Goal: Task Accomplishment & Management: Manage account settings

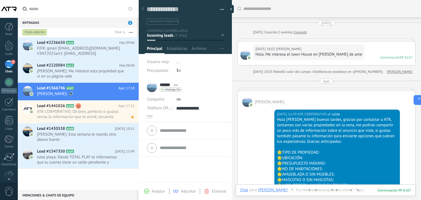
scroll to position [8, 0]
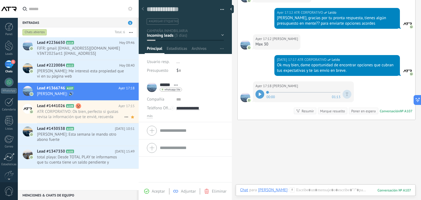
click at [100, 109] on span "ATR CORPORATIVO: Ok bien, perfecto si gustas revisa la información que te envié…" at bounding box center [80, 114] width 87 height 10
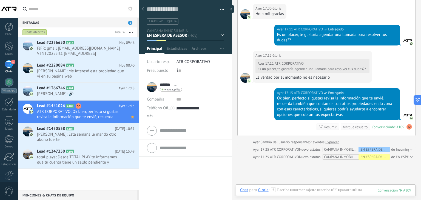
scroll to position [210, 0]
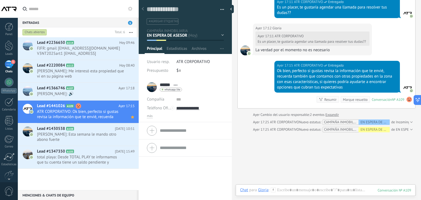
click at [408, 99] on use at bounding box center [409, 99] width 5 height 5
click at [390, 88] on span "Eliminar sentimiento" at bounding box center [381, 88] width 37 height 5
click at [305, 161] on div "Buscar Carga más [DATE] [DATE] Creación: 2 eventos Expandir [DATE] 12:19 [PERSO…" at bounding box center [326, 9] width 189 height 438
click at [313, 151] on div "Buscar Carga más [DATE] [DATE] Creación: 2 eventos Expandir [DATE] 12:19 [PERSO…" at bounding box center [326, 9] width 189 height 438
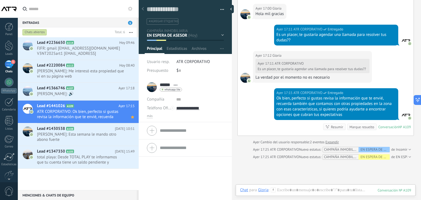
scroll to position [0, 0]
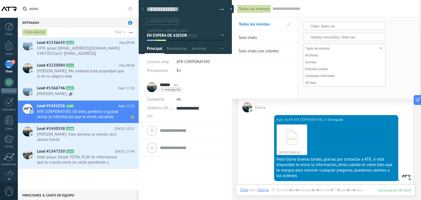
click at [60, 174] on div "Lead #2236650 A114 [DATE] 09:46 FJFR: gmail [EMAIL_ADDRESS][DOMAIN_NAME] V3NT20…" at bounding box center [78, 113] width 121 height 153
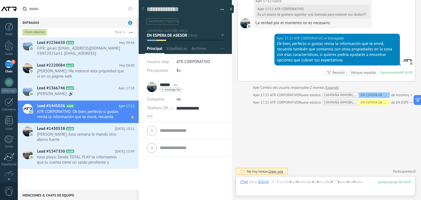
scroll to position [238, 0]
click at [112, 87] on h2 "Lead #1366746 A107" at bounding box center [77, 88] width 81 height 5
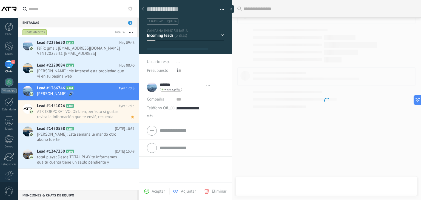
type textarea "**********"
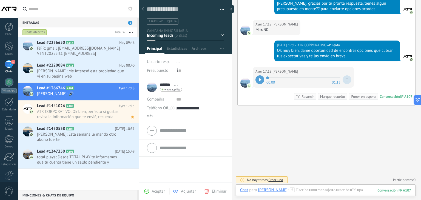
scroll to position [263, 0]
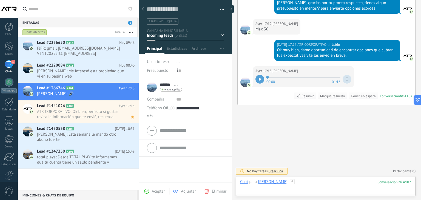
click at [294, 184] on div at bounding box center [325, 187] width 171 height 16
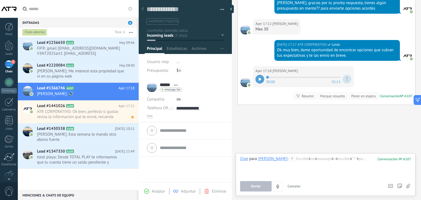
click at [298, 155] on div "Chat Correo Nota Tarea Chat para [PERSON_NAME] : 107 Enviar Cancelar Rastrear c…" at bounding box center [326, 174] width 180 height 43
click at [296, 161] on div at bounding box center [325, 166] width 171 height 21
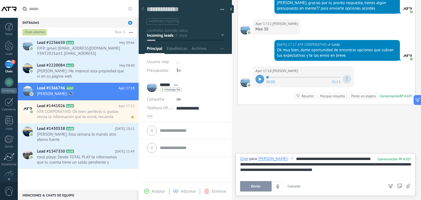
click at [243, 187] on button "Enviar" at bounding box center [256, 186] width 32 height 10
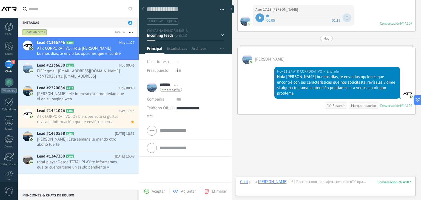
scroll to position [328, 0]
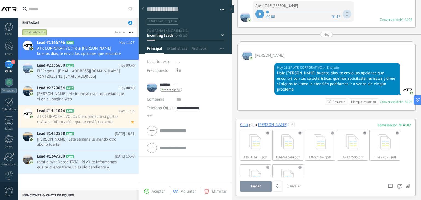
click at [349, 174] on div "EB-TU3411.pdf EB-PW0544.pdf EB-SZ1947.pdf EB-TZ7505.pdf EB-TY7671.pdf EB-TB8291…" at bounding box center [325, 162] width 171 height 69
click at [327, 166] on div "EB-TU3411.pdf EB-PW0544.pdf EB-SZ1947.pdf EB-TZ7505.pdf EB-TY7671.pdf EB-TB8291…" at bounding box center [325, 162] width 171 height 69
click at [252, 187] on span "Enviar" at bounding box center [256, 187] width 10 height 4
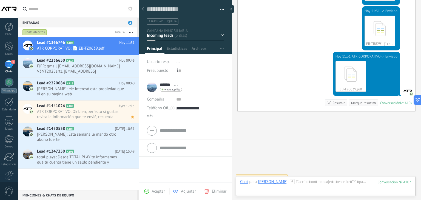
scroll to position [646, 0]
click at [78, 116] on span "ATR CORPORATIVO: Ok bien, perfecto si gustas revisa la información que te envié…" at bounding box center [80, 114] width 87 height 10
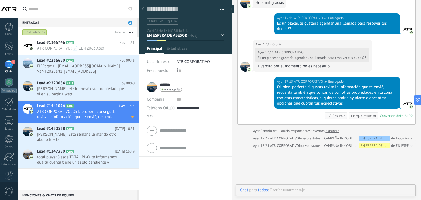
scroll to position [8, 0]
click at [77, 42] on icon at bounding box center [78, 42] width 5 height 5
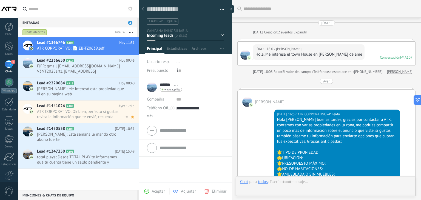
scroll to position [646, 0]
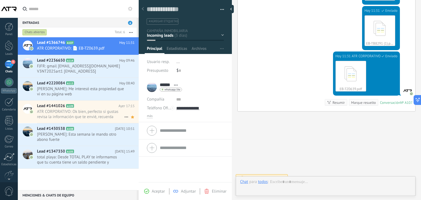
click at [93, 111] on span "ATR CORPORATIVO: Ok bien, perfecto si gustas revisa la información que te envié…" at bounding box center [80, 114] width 87 height 10
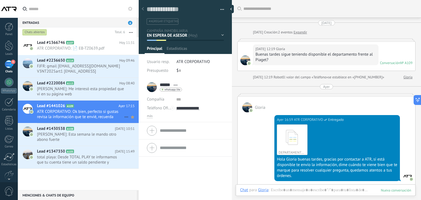
scroll to position [194, 0]
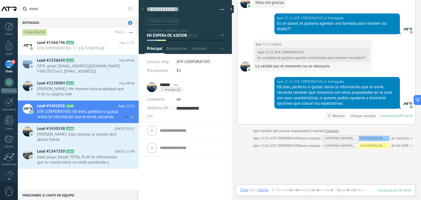
click at [131, 117] on use at bounding box center [132, 117] width 3 height 3
click at [250, 159] on div "Buscar Carga más [DATE] [DATE] Creación: 2 eventos Expandir [DATE] 12:19 [PERSO…" at bounding box center [326, 25] width 189 height 438
click at [64, 175] on div "Lead #1366746 A107 [DATE] 11:31 ATR CORPORATIVO: 📄 EB-TZ0639.pdf Lead #2236650 …" at bounding box center [78, 113] width 121 height 153
click at [89, 46] on span "ATR CORPORATIVO: 📄 EB-TZ0639.pdf" at bounding box center [80, 48] width 87 height 5
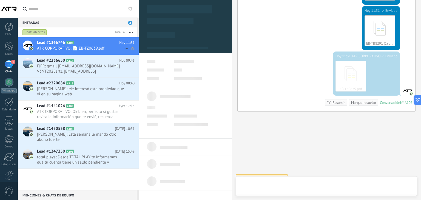
scroll to position [8, 0]
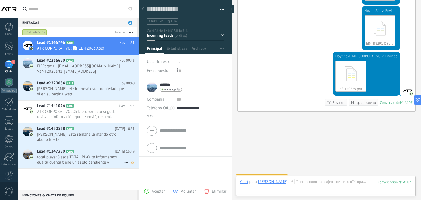
click at [109, 160] on span "total playa: Desde TOTAL PLAY te informamos que tu cuenta tiene un saldo pendie…" at bounding box center [80, 160] width 87 height 10
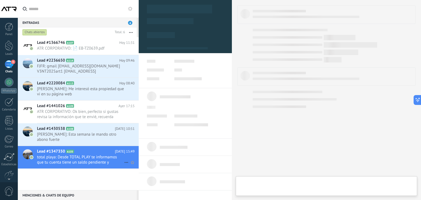
scroll to position [8, 0]
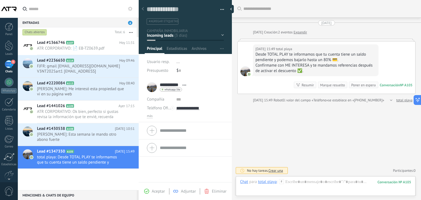
click at [335, 85] on div "Marque resuelto" at bounding box center [332, 85] width 25 height 5
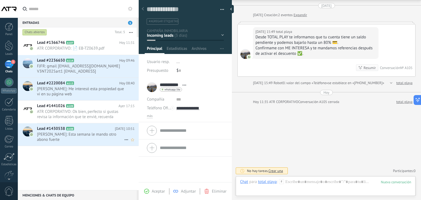
click at [78, 136] on span "[PERSON_NAME]: Esta semana le mando otro abono fuerte" at bounding box center [80, 137] width 87 height 10
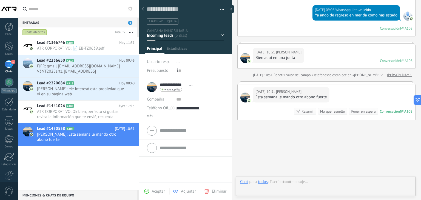
scroll to position [8, 0]
click at [323, 112] on div "Marque resuelto" at bounding box center [332, 111] width 25 height 5
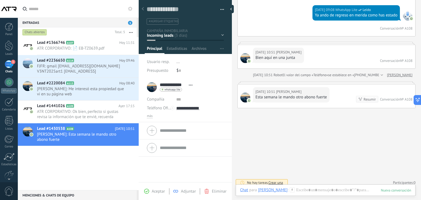
scroll to position [95, 0]
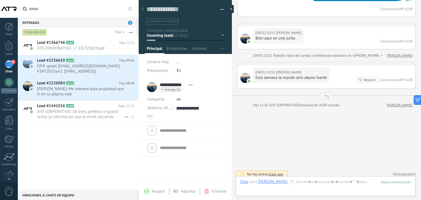
click at [97, 111] on span "ATR CORPORATIVO: Ok bien, perfecto si gustas revisa la información que te envié…" at bounding box center [80, 114] width 87 height 10
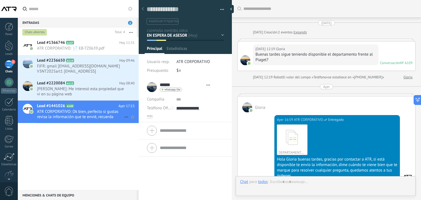
scroll to position [194, 0]
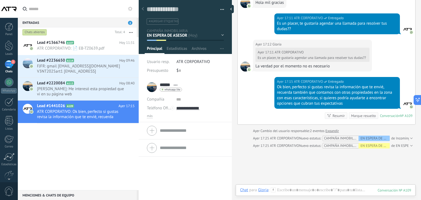
click at [91, 140] on div "Lead #1366746 A107 [DATE] 11:31 ATR CORPORATIVO: 📄 EB-TZ0639.pdf Lead #2236650 …" at bounding box center [78, 113] width 121 height 153
click at [57, 152] on div "Lead #1366746 A107 [DATE] 11:31 ATR CORPORATIVO: 📄 EB-TZ0639.pdf Lead #2236650 …" at bounding box center [78, 113] width 121 height 153
click at [84, 43] on h2 "Lead #1366746 A107" at bounding box center [78, 42] width 82 height 5
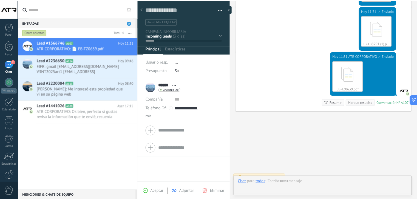
scroll to position [8, 0]
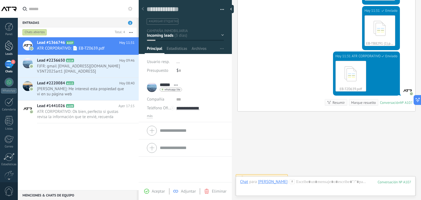
click at [9, 49] on div at bounding box center [9, 46] width 8 height 10
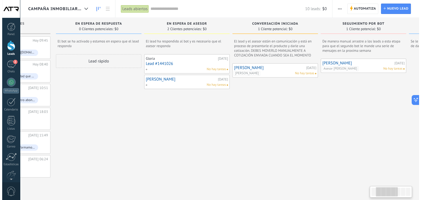
scroll to position [0, 62]
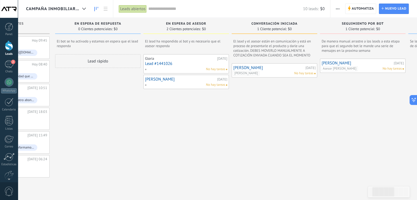
click at [197, 69] on div "No hay tareas" at bounding box center [185, 69] width 80 height 5
click at [168, 62] on link "Lead #1441026" at bounding box center [186, 63] width 82 height 5
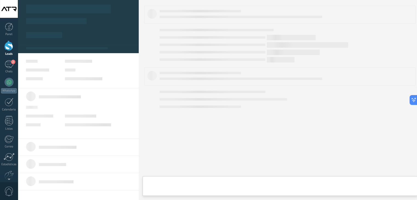
type textarea "**********"
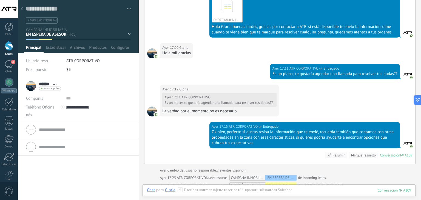
scroll to position [128, 0]
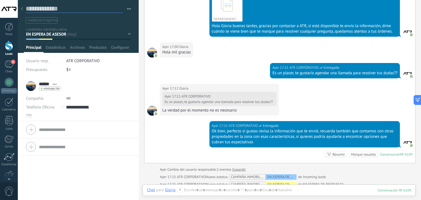
drag, startPoint x: 84, startPoint y: 10, endPoint x: 75, endPoint y: 10, distance: 9.0
click at [75, 10] on textarea at bounding box center [74, 9] width 97 height 8
click at [73, 9] on textarea at bounding box center [74, 9] width 97 height 8
click at [126, 9] on button "button" at bounding box center [127, 9] width 8 height 8
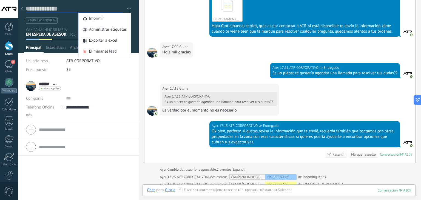
click at [64, 10] on textarea at bounding box center [74, 9] width 97 height 8
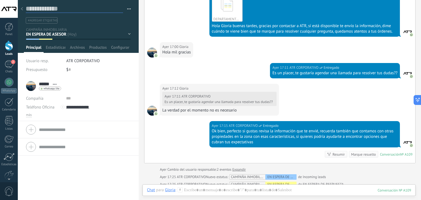
type textarea "*"
type textarea "**"
type textarea "***"
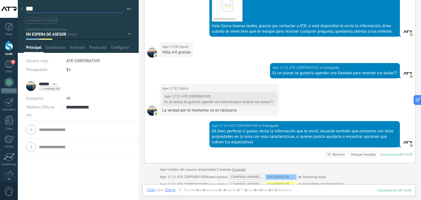
type textarea "****"
type textarea "*****"
type textarea "******"
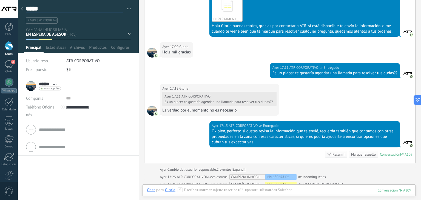
type textarea "******"
type textarea "*****"
type textarea "****"
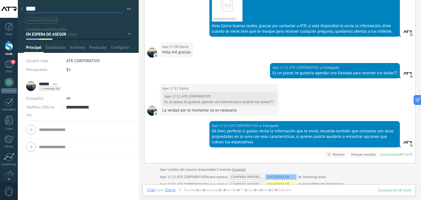
type textarea "***"
type textarea "**"
type textarea "*"
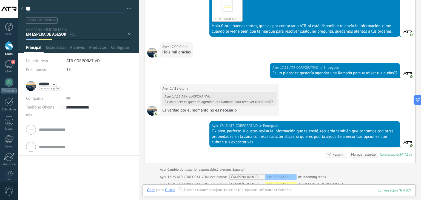
type textarea "*"
type textarea "**"
type textarea "***"
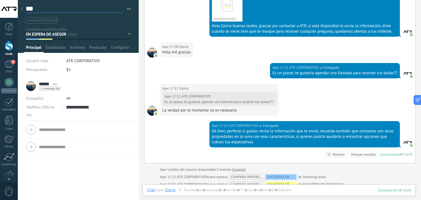
type textarea "****"
type textarea "*****"
type textarea "******"
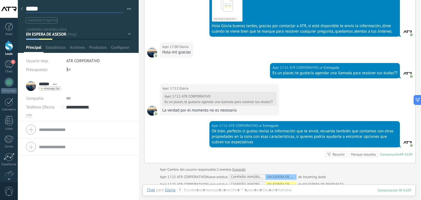
type textarea "******"
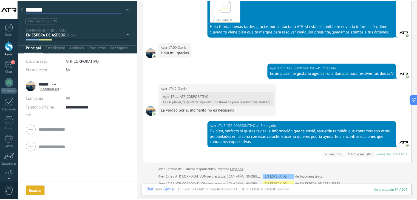
scroll to position [147, 0]
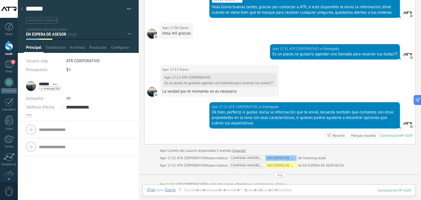
type textarea "******"
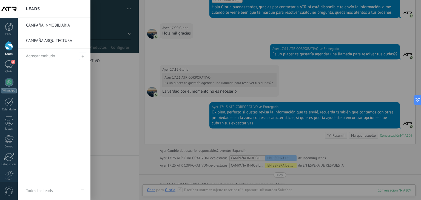
click at [9, 42] on div at bounding box center [9, 46] width 8 height 10
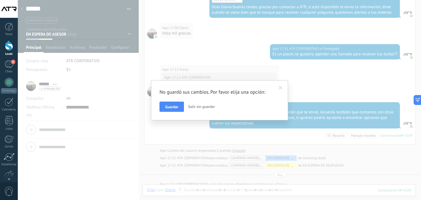
click at [177, 105] on span "Guardar" at bounding box center [171, 107] width 13 height 4
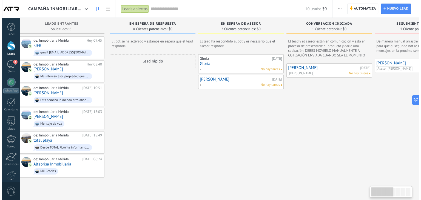
scroll to position [0, 10]
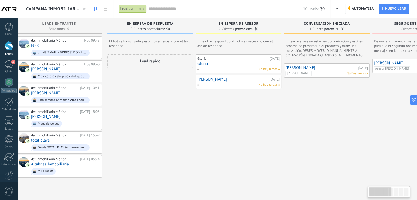
click at [224, 81] on link "[PERSON_NAME]" at bounding box center [232, 79] width 71 height 5
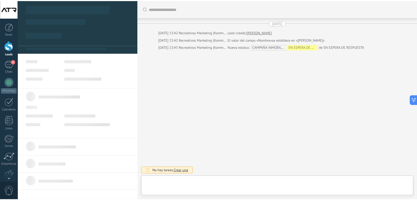
scroll to position [8, 0]
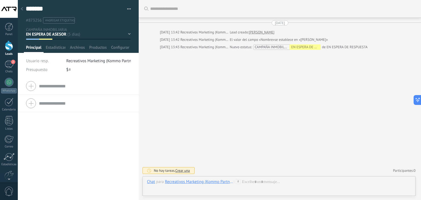
click at [348, 48] on div "Nuevo estatus: CAMPAÑA INMOBILIARIA EN ESPERA DE ASESOR de EN ESPERA DE RESPUES…" at bounding box center [299, 46] width 138 height 5
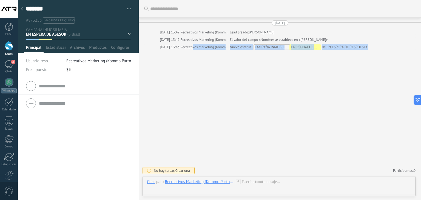
drag, startPoint x: 199, startPoint y: 48, endPoint x: 210, endPoint y: 61, distance: 16.8
click at [210, 61] on div "Buscar Carga más [DATE] [DATE] 13:42 Recreativos Marketing (Kommo Partner) Lead…" at bounding box center [280, 100] width 282 height 200
click at [213, 69] on div "Buscar Carga más [DATE] [DATE] 13:42 Recreativos Marketing (Kommo Partner) Lead…" at bounding box center [280, 100] width 282 height 200
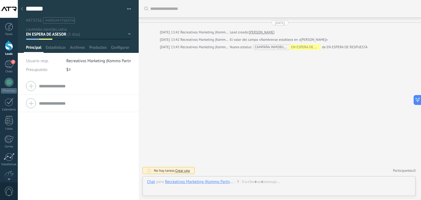
click at [313, 46] on div "EN ESPERA DE ASESOR" at bounding box center [305, 46] width 31 height 5
click at [0, 0] on div "EN ESPERA DE RESPUESTA EN ESPERA DE ASESOR CONVERSACIÓN INICIADA SEGUIMIENTO PO…" at bounding box center [0, 0] width 0 height 0
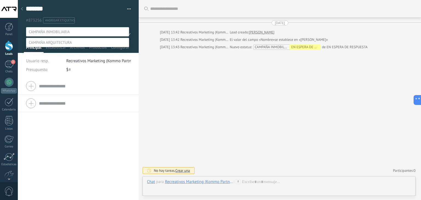
click at [47, 146] on div "EN ESPERA DE RESPUESTA EN ESPERA DE ASESOR CONVERSACIÓN INICIADA SEGUIMIENTO PO…" at bounding box center [77, 117] width 103 height 180
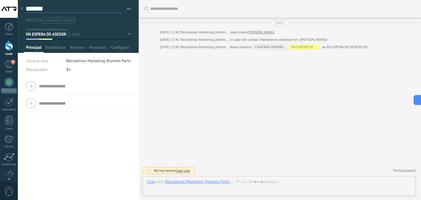
click at [38, 7] on textarea "*******" at bounding box center [74, 9] width 96 height 8
click at [127, 9] on span "button" at bounding box center [129, 9] width 4 height 1
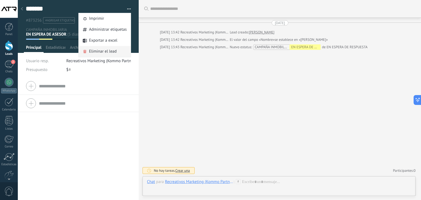
click at [103, 54] on span "Eliminar el lead" at bounding box center [103, 51] width 28 height 11
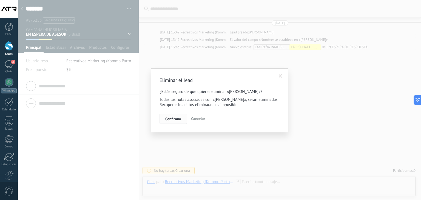
click at [180, 121] on span "Confirmar" at bounding box center [173, 119] width 16 height 4
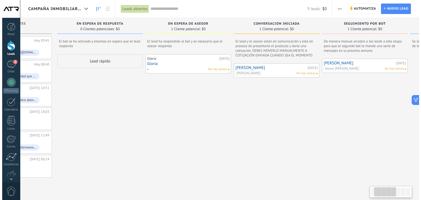
scroll to position [0, 62]
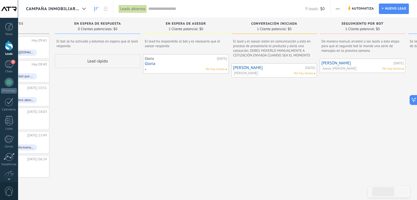
click at [285, 69] on link "[PERSON_NAME]" at bounding box center [268, 68] width 71 height 5
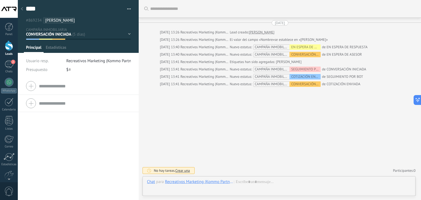
scroll to position [8, 0]
click at [128, 9] on button "button" at bounding box center [127, 9] width 8 height 8
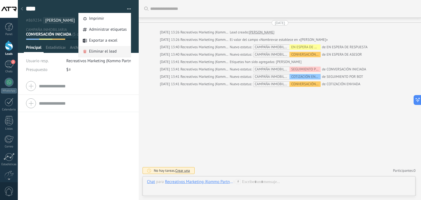
click at [108, 51] on span "Eliminar el lead" at bounding box center [103, 51] width 28 height 11
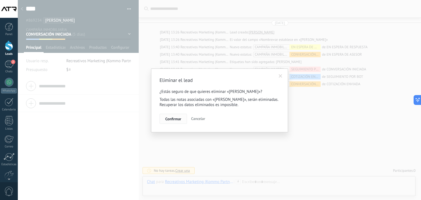
click at [176, 122] on button "Confirmar" at bounding box center [173, 119] width 27 height 10
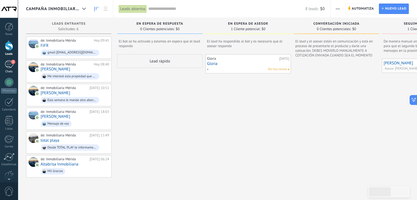
click at [10, 68] on link "2 Chats" at bounding box center [9, 66] width 18 height 13
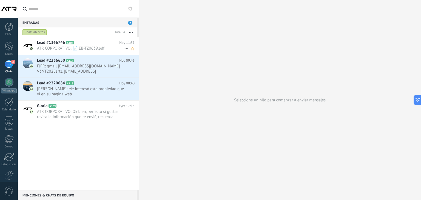
click at [64, 46] on span "ATR CORPORATIVO: 📄 EB-TZ0639.pdf" at bounding box center [80, 48] width 87 height 5
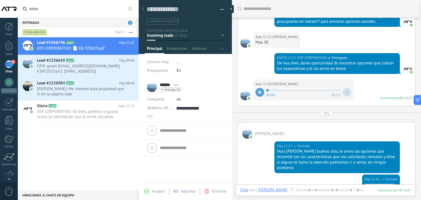
scroll to position [290, 0]
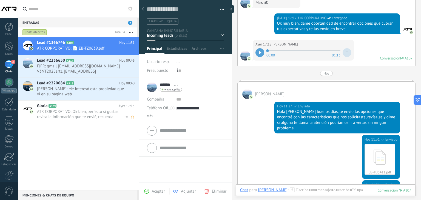
click at [72, 113] on span "ATR CORPORATIVO: Ok bien, perfecto si gustas revisa la información que te envié…" at bounding box center [80, 114] width 87 height 10
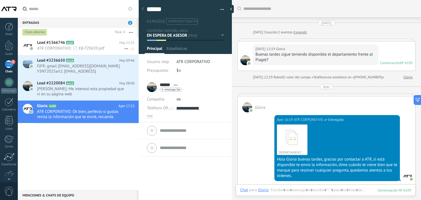
scroll to position [194, 0]
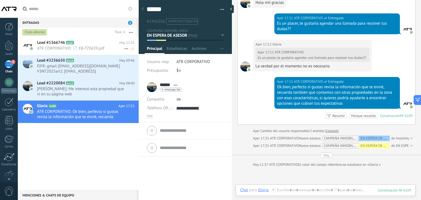
click at [84, 49] on span "ATR CORPORATIVO: 📄 EB-TZ0639.pdf" at bounding box center [80, 48] width 87 height 5
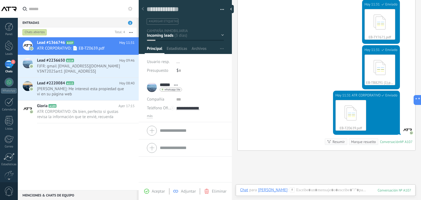
scroll to position [536, 0]
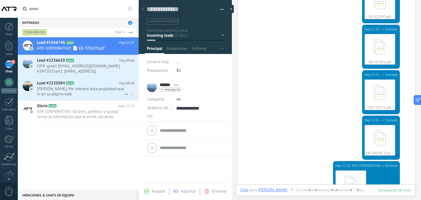
click at [84, 90] on span "[PERSON_NAME]: Me interesó esta propiedad que vi en su página web" at bounding box center [80, 91] width 87 height 10
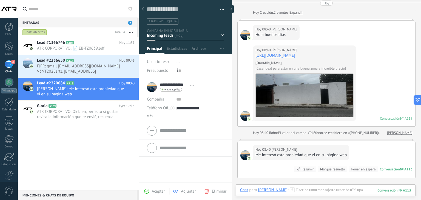
scroll to position [16, 0]
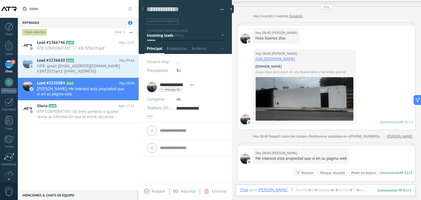
click at [287, 62] on link "[URL][DOMAIN_NAME]" at bounding box center [276, 58] width 40 height 5
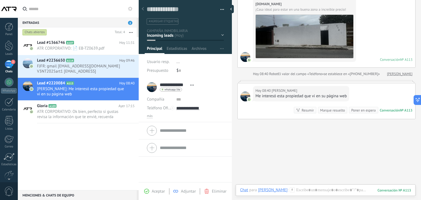
scroll to position [98, 0]
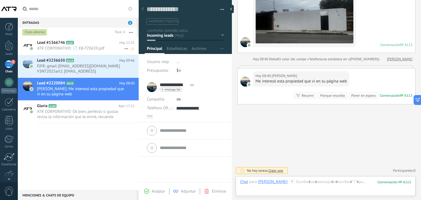
click at [91, 46] on span "ATR CORPORATIVO: 📄 EB-TZ0639.pdf" at bounding box center [80, 48] width 87 height 5
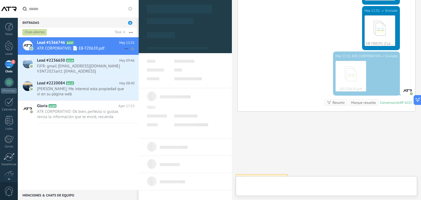
scroll to position [8, 0]
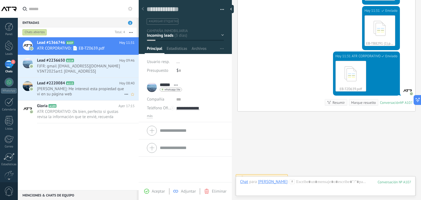
click at [88, 92] on span "[PERSON_NAME]: Me interesó esta propiedad que vi en su página web" at bounding box center [80, 91] width 87 height 10
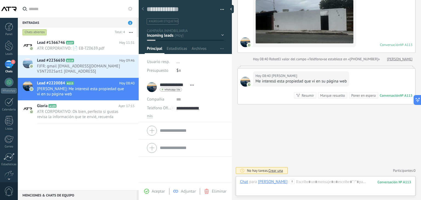
scroll to position [98, 0]
click at [314, 181] on div at bounding box center [325, 187] width 171 height 16
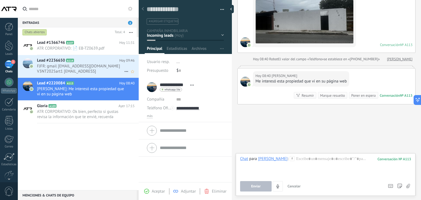
click at [88, 72] on span "FJFR: gmail [EMAIL_ADDRESS][DOMAIN_NAME] V3NT2025art1 [EMAIL_ADDRESS][DOMAIN_NA…" at bounding box center [80, 69] width 87 height 10
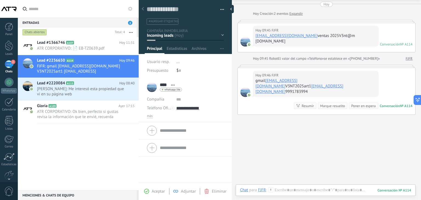
scroll to position [23, 0]
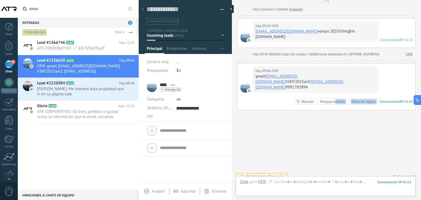
drag, startPoint x: 334, startPoint y: 97, endPoint x: 342, endPoint y: 119, distance: 23.6
click at [342, 119] on div "Buscar Carga más [DATE] [DATE] Creación: 2 eventos Expandir [DATE] 09:45 FJFR […" at bounding box center [326, 91] width 189 height 229
click at [335, 121] on div "Buscar Carga más [DATE] [DATE] Creación: 2 eventos Expandir [DATE] 09:45 FJFR […" at bounding box center [326, 91] width 189 height 229
click at [88, 48] on span "ATR CORPORATIVO: 📄 EB-TZ0639.pdf" at bounding box center [80, 48] width 87 height 5
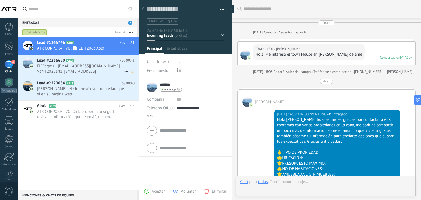
scroll to position [646, 0]
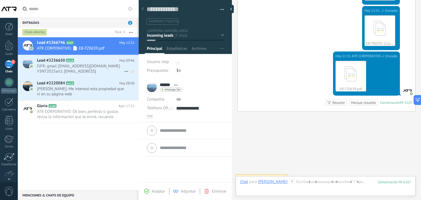
click at [89, 69] on span "FJFR: gmail [EMAIL_ADDRESS][DOMAIN_NAME] V3NT2025art1 [EMAIL_ADDRESS][DOMAIN_NA…" at bounding box center [80, 69] width 87 height 10
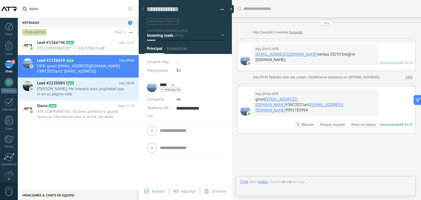
scroll to position [23, 0]
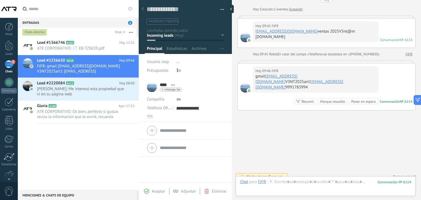
click at [327, 99] on div "Marque resuelto" at bounding box center [332, 101] width 25 height 5
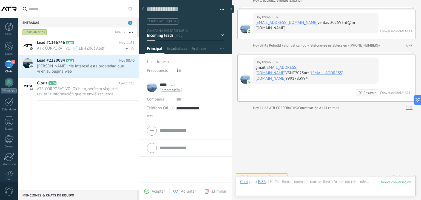
click at [92, 50] on span "ATR CORPORATIVO: 📄 EB-TZ0639.pdf" at bounding box center [80, 48] width 87 height 5
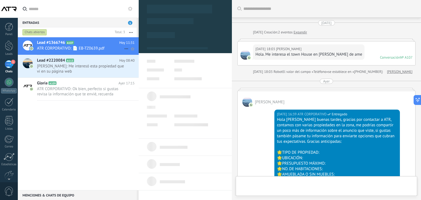
scroll to position [8, 0]
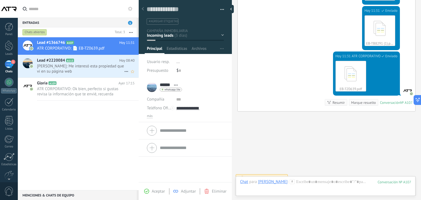
click at [84, 71] on span "[PERSON_NAME]: Me interesó esta propiedad que vi en su página web" at bounding box center [80, 69] width 87 height 10
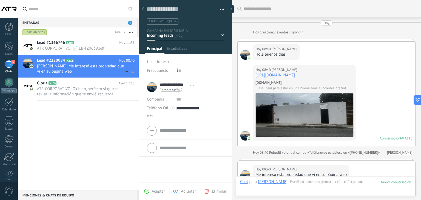
scroll to position [38, 0]
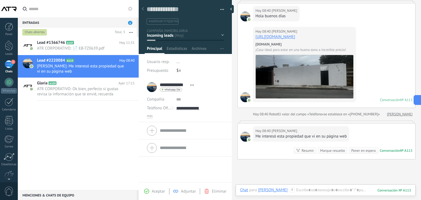
click at [98, 138] on div "Lead #1366746 A107 [DATE] 11:31 ATR CORPORATIVO: 📄 EB-TZ0639.pdf Lead #2220084 …" at bounding box center [78, 113] width 121 height 153
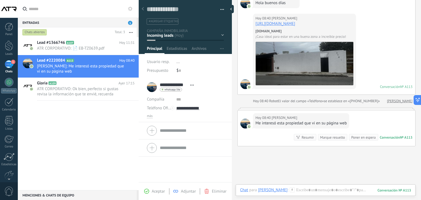
scroll to position [98, 0]
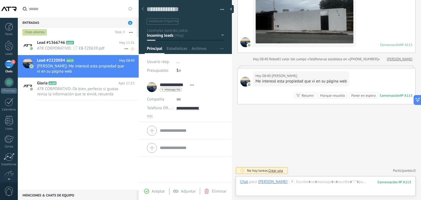
click at [91, 44] on h2 "Lead #1366746 A107" at bounding box center [78, 42] width 82 height 5
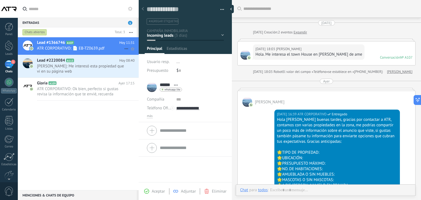
scroll to position [620, 0]
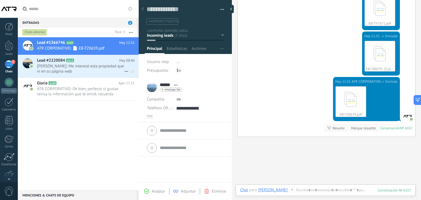
click at [92, 72] on span "[PERSON_NAME]: Me interesó esta propiedad que vi en su página web" at bounding box center [80, 69] width 87 height 10
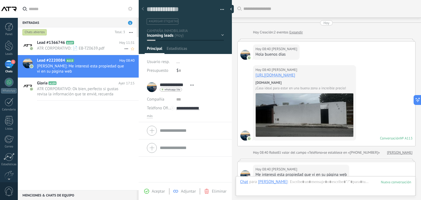
scroll to position [38, 0]
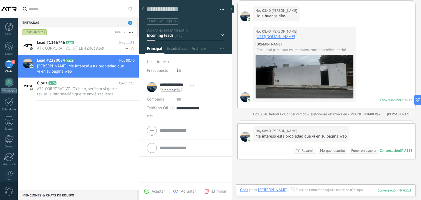
click at [54, 45] on span "Lead #1366746" at bounding box center [51, 42] width 28 height 5
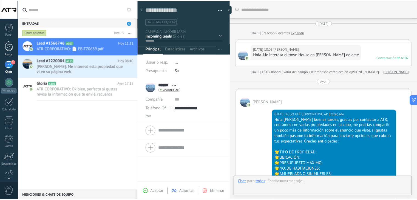
scroll to position [646, 0]
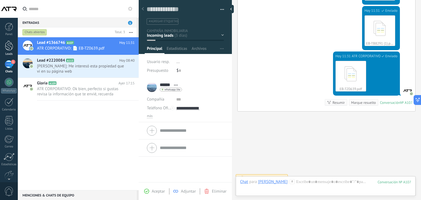
click at [12, 45] on div at bounding box center [9, 46] width 8 height 10
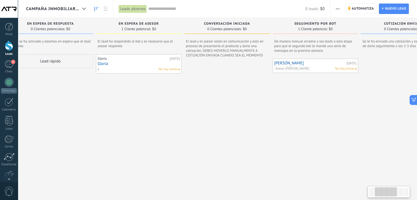
scroll to position [0, 110]
click at [313, 68] on div "Asesor Isa No hay tareas" at bounding box center [314, 68] width 80 height 5
click at [280, 62] on link "[PERSON_NAME]" at bounding box center [309, 63] width 71 height 5
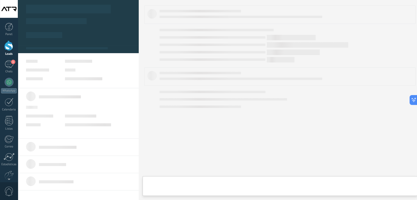
scroll to position [8, 0]
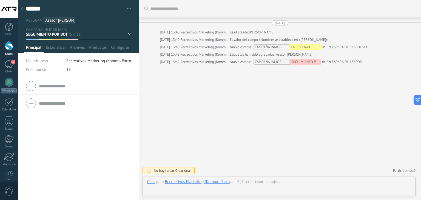
click at [129, 5] on button "button" at bounding box center [127, 9] width 8 height 8
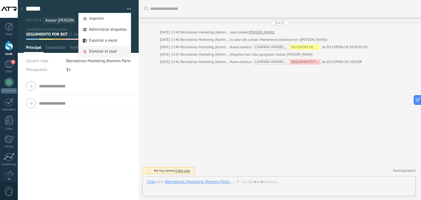
click at [100, 51] on span "Eliminar el lead" at bounding box center [103, 51] width 28 height 11
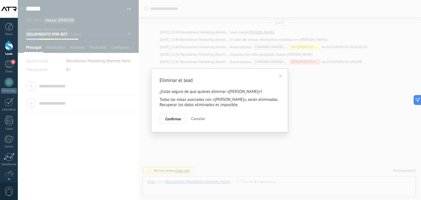
click at [162, 118] on button "Confirmar" at bounding box center [173, 119] width 27 height 10
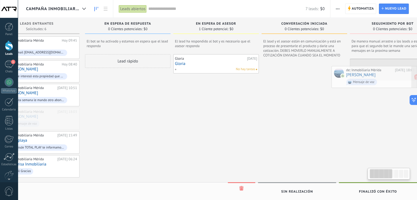
scroll to position [0, 36]
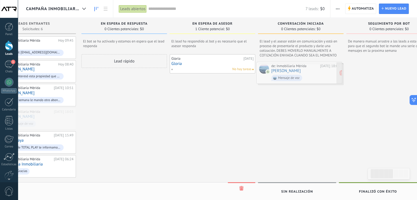
drag, startPoint x: 78, startPoint y: 113, endPoint x: 309, endPoint y: 69, distance: 234.9
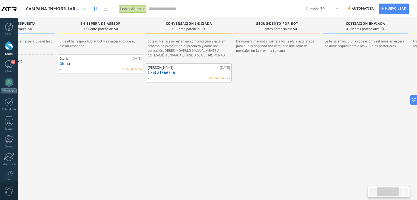
scroll to position [0, 149]
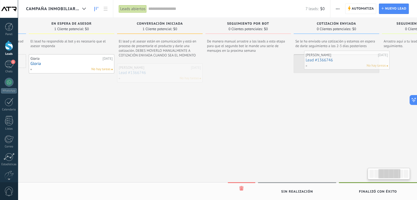
drag, startPoint x: 193, startPoint y: 76, endPoint x: 352, endPoint y: 64, distance: 159.5
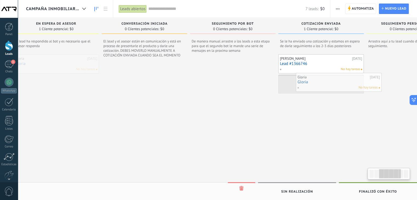
drag, startPoint x: 58, startPoint y: 63, endPoint x: 332, endPoint y: 81, distance: 274.5
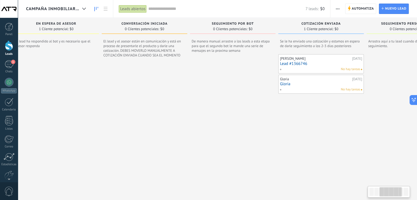
scroll to position [0, 198]
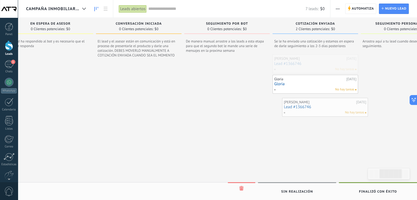
drag, startPoint x: 310, startPoint y: 65, endPoint x: 320, endPoint y: 109, distance: 44.7
drag, startPoint x: 316, startPoint y: 86, endPoint x: 315, endPoint y: 70, distance: 16.5
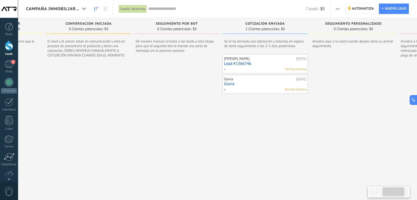
scroll to position [0, 246]
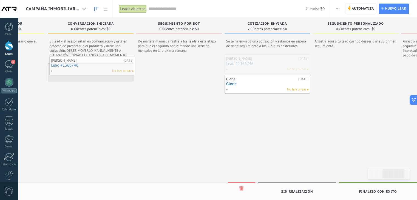
drag, startPoint x: 270, startPoint y: 64, endPoint x: 95, endPoint y: 66, distance: 174.9
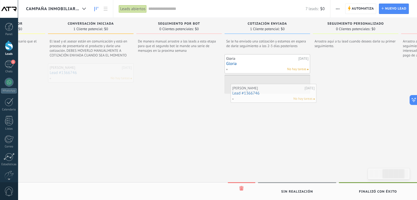
drag, startPoint x: 84, startPoint y: 77, endPoint x: 267, endPoint y: 98, distance: 184.0
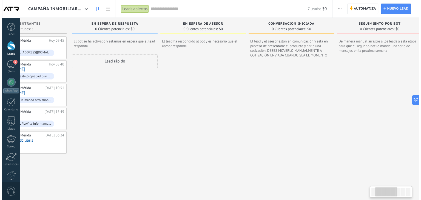
scroll to position [0, 0]
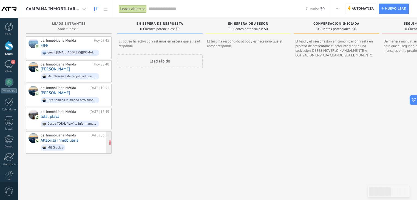
click at [83, 139] on div "de: Inmobiliaria [GEOGRAPHIC_DATA] [DATE] 06:24 Altabrisa Inmobiliaria Mil Grac…" at bounding box center [75, 142] width 69 height 19
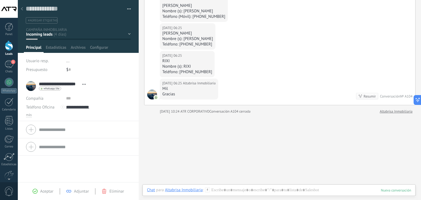
scroll to position [180, 0]
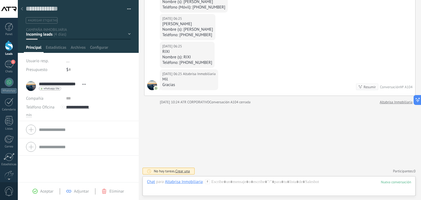
click at [127, 10] on span "button" at bounding box center [129, 9] width 4 height 1
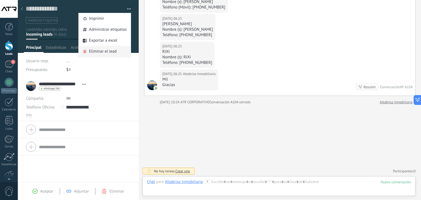
click at [101, 54] on span "Eliminar el lead" at bounding box center [103, 51] width 28 height 11
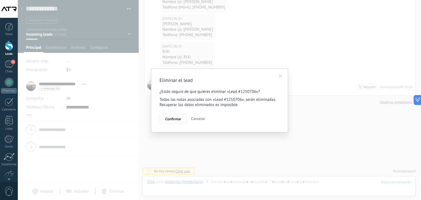
click at [178, 117] on span "Confirmar" at bounding box center [173, 119] width 16 height 4
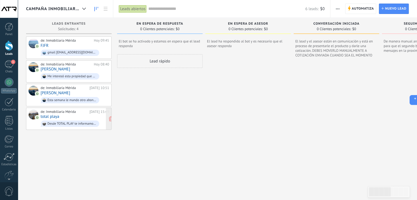
click at [67, 114] on div "de: Inmobiliaria [GEOGRAPHIC_DATA] [DATE] 15:49 total playa Desde TOTAL PLAY te…" at bounding box center [75, 119] width 69 height 19
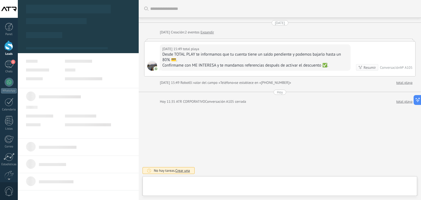
scroll to position [8, 0]
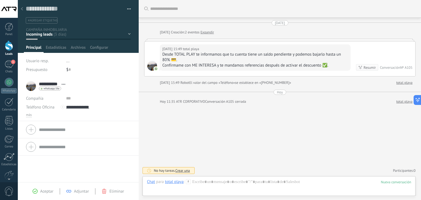
click at [126, 9] on button "button" at bounding box center [127, 9] width 8 height 8
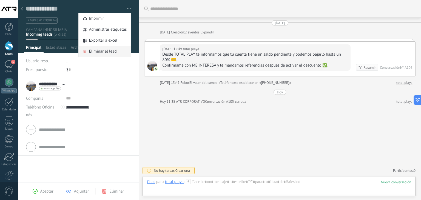
click at [114, 50] on span "Eliminar el lead" at bounding box center [103, 51] width 28 height 11
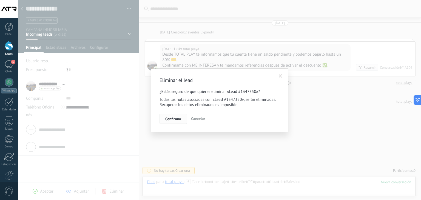
click at [176, 121] on span "Confirmar" at bounding box center [173, 119] width 16 height 4
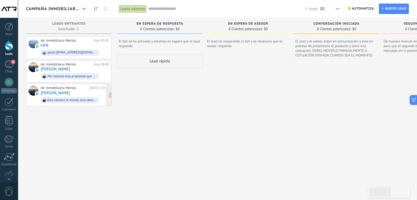
click at [61, 86] on div "de: Inmobiliaria Mérida" at bounding box center [64, 88] width 47 height 4
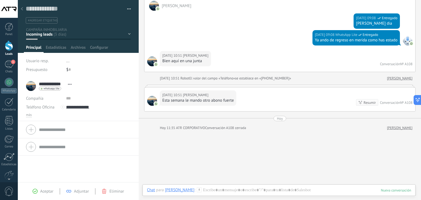
scroll to position [55, 0]
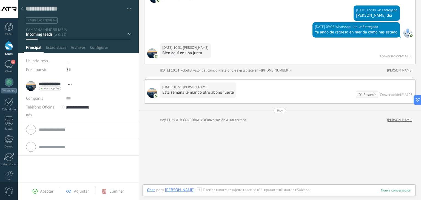
click at [127, 10] on span "button" at bounding box center [129, 9] width 4 height 1
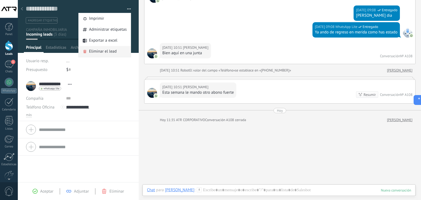
click at [104, 52] on span "Eliminar el lead" at bounding box center [103, 51] width 28 height 11
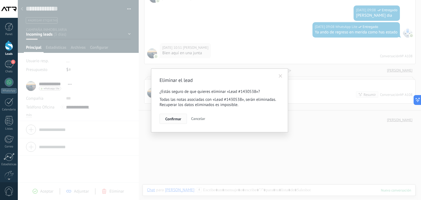
click at [168, 120] on span "Confirmar" at bounding box center [173, 119] width 16 height 4
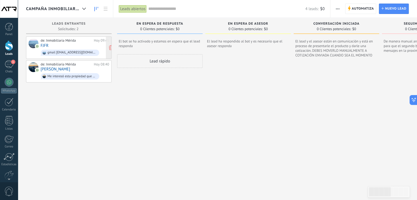
click at [57, 40] on div "de: Inmobiliaria Mérida" at bounding box center [66, 40] width 51 height 4
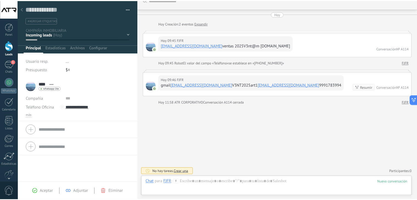
scroll to position [9, 0]
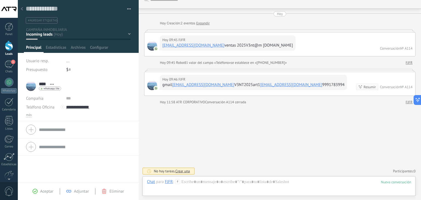
click at [127, 8] on button "button" at bounding box center [127, 9] width 8 height 8
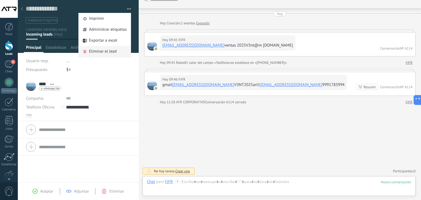
click at [104, 53] on span "Eliminar el lead" at bounding box center [103, 51] width 28 height 11
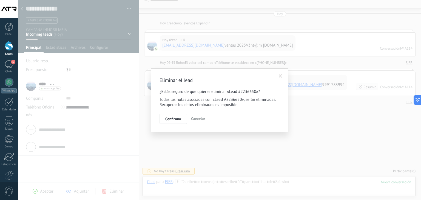
click at [178, 133] on div "Eliminar el lead ¿Estás seguro de que quieres eliminar «Lead #2236650»? Todas l…" at bounding box center [219, 100] width 403 height 200
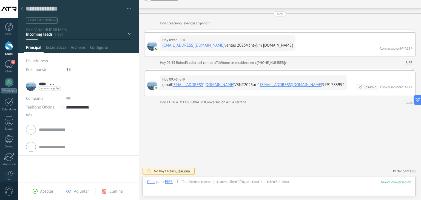
click at [127, 9] on button "button" at bounding box center [127, 9] width 8 height 8
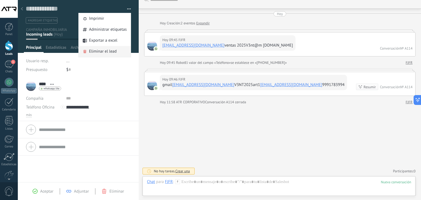
click at [101, 49] on span "Eliminar el lead" at bounding box center [103, 51] width 28 height 11
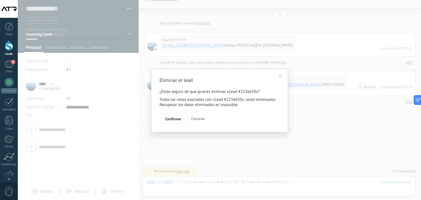
click at [164, 124] on div "Eliminar el lead ¿Estás seguro de que quieres eliminar «Lead #2236650»? Todas l…" at bounding box center [219, 101] width 137 height 64
click at [165, 121] on button "Confirmar" at bounding box center [173, 119] width 27 height 10
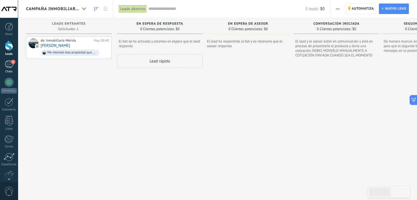
click at [9, 68] on div "1" at bounding box center [9, 64] width 9 height 8
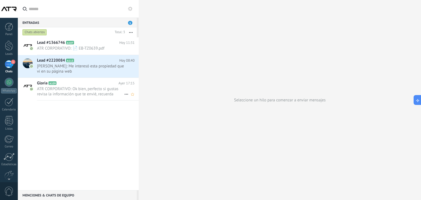
click at [67, 86] on h2 "Gloria A109" at bounding box center [77, 83] width 81 height 5
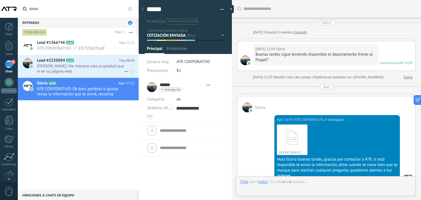
type textarea "******"
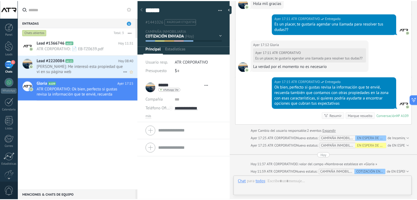
scroll to position [8, 0]
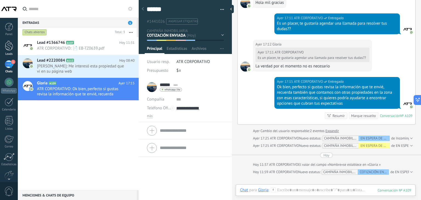
click at [9, 44] on div at bounding box center [9, 46] width 8 height 10
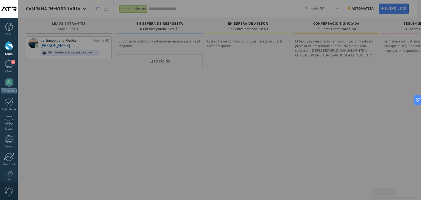
click at [157, 94] on div at bounding box center [228, 100] width 421 height 200
click at [7, 65] on div "1" at bounding box center [9, 64] width 9 height 8
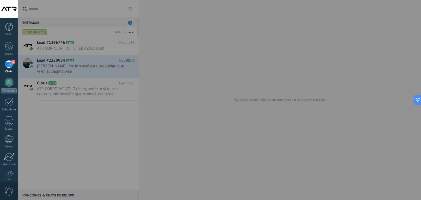
click at [77, 69] on div at bounding box center [228, 100] width 421 height 200
click at [90, 124] on div at bounding box center [228, 100] width 421 height 200
click at [12, 67] on div "1" at bounding box center [9, 64] width 9 height 8
click at [11, 46] on div at bounding box center [9, 46] width 8 height 10
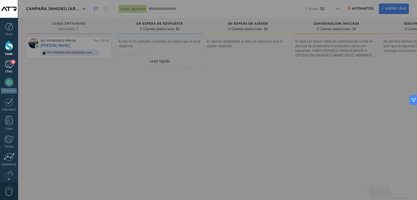
click at [9, 63] on div "1" at bounding box center [9, 64] width 9 height 8
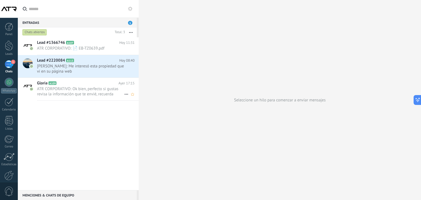
click at [95, 93] on span "ATR CORPORATIVO: Ok bien, perfecto si gustas revisa la información que te envié…" at bounding box center [80, 91] width 87 height 10
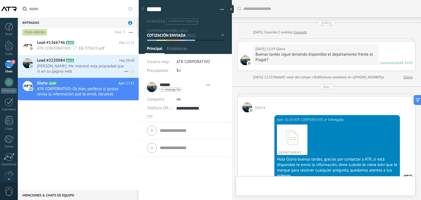
scroll to position [194, 0]
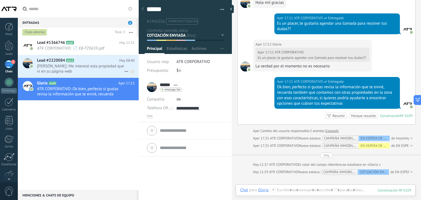
click at [87, 68] on span "[PERSON_NAME]: Me interesó esta propiedad que vi en su página web" at bounding box center [80, 69] width 87 height 10
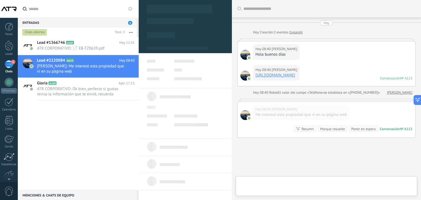
type textarea "**********"
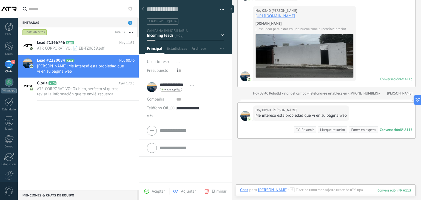
scroll to position [98, 0]
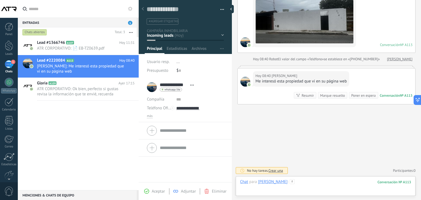
click at [318, 183] on div at bounding box center [325, 187] width 171 height 16
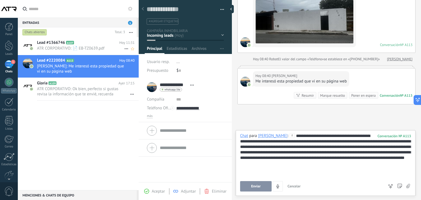
click at [84, 52] on div "Lead #1366746 A107 [DATE] 11:31 ATR CORPORATIVO: 📄 EB-TZ0639.pdf" at bounding box center [88, 45] width 102 height 17
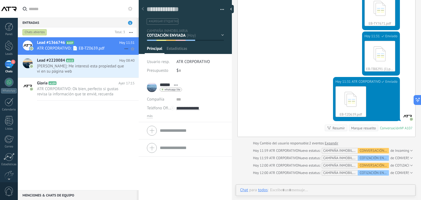
scroll to position [8, 0]
click at [57, 43] on span "Lead #1366746" at bounding box center [51, 42] width 28 height 5
click at [92, 43] on h2 "Lead #1366746 A107" at bounding box center [78, 42] width 82 height 5
click at [124, 46] on icon at bounding box center [126, 49] width 7 height 7
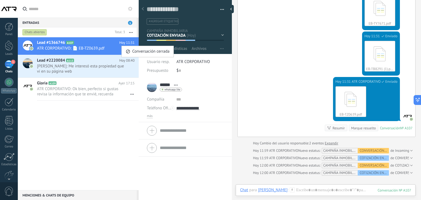
click at [90, 50] on div at bounding box center [210, 100] width 421 height 200
click at [123, 48] on icon "Conversación cerrada" at bounding box center [126, 49] width 7 height 7
click at [50, 42] on div at bounding box center [210, 100] width 421 height 200
click at [46, 42] on span "Lead #1366746" at bounding box center [51, 42] width 28 height 5
click at [61, 42] on span "Lead #1366746" at bounding box center [51, 42] width 28 height 5
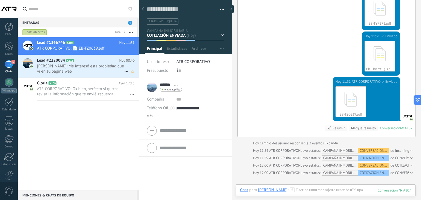
click at [52, 67] on span "[PERSON_NAME]: Me interesó esta propiedad que vi en su página web" at bounding box center [80, 69] width 87 height 10
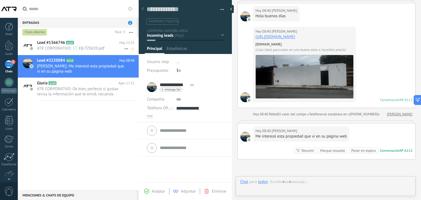
scroll to position [8, 0]
click at [55, 46] on span "ATR CORPORATIVO: 📄 EB-TZ0639.pdf" at bounding box center [80, 48] width 87 height 5
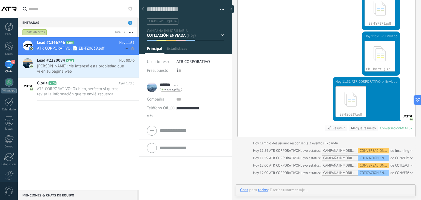
scroll to position [8, 0]
click at [72, 87] on span "ATR CORPORATIVO: Ok bien, perfecto si gustas revisa la información que te envié…" at bounding box center [80, 91] width 87 height 10
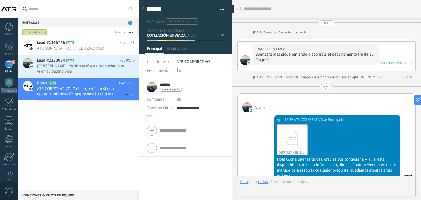
scroll to position [264, 0]
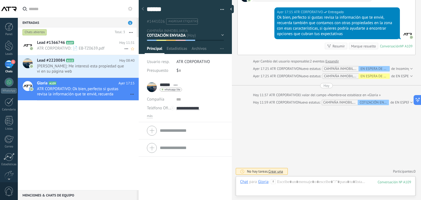
click at [58, 54] on div "Lead #1366746 A107 [DATE] 11:31 ATR CORPORATIVO: 📄 EB-TZ0639.pdf" at bounding box center [88, 45] width 102 height 17
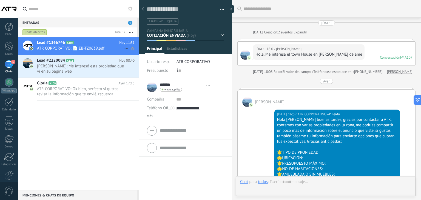
scroll to position [620, 0]
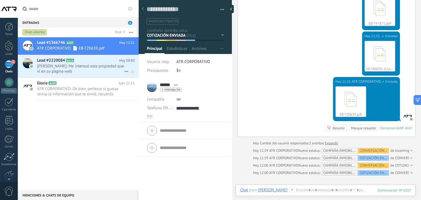
click at [58, 64] on span "[PERSON_NAME]: Me interesó esta propiedad que vi en su página web" at bounding box center [80, 69] width 87 height 10
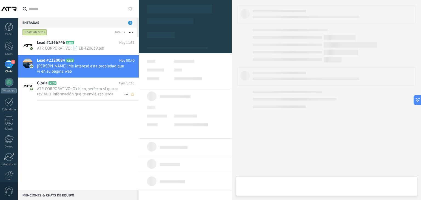
type textarea "**********"
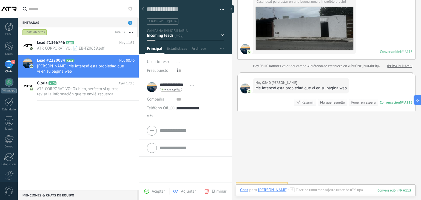
scroll to position [98, 0]
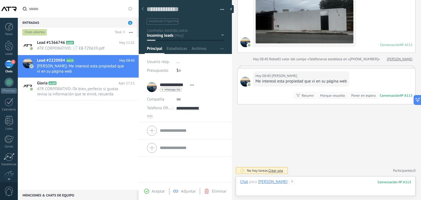
click at [317, 183] on div at bounding box center [325, 187] width 171 height 16
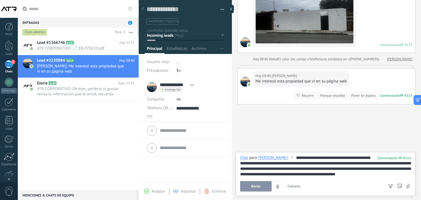
click at [324, 175] on div "**********" at bounding box center [325, 166] width 171 height 22
click at [392, 174] on div "**********" at bounding box center [325, 166] width 171 height 22
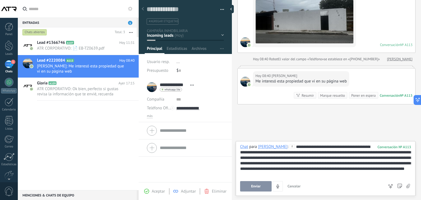
click at [259, 189] on button "Enviar" at bounding box center [256, 186] width 32 height 10
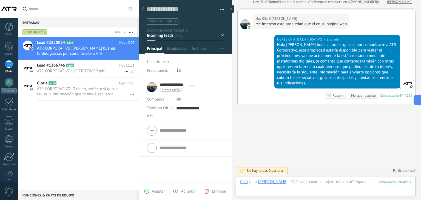
click at [67, 70] on span "ATR CORPORATIVO: 📄 EB-TZ0639.pdf" at bounding box center [80, 71] width 87 height 5
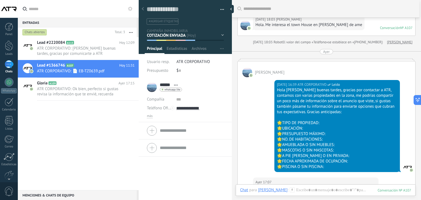
scroll to position [110, 0]
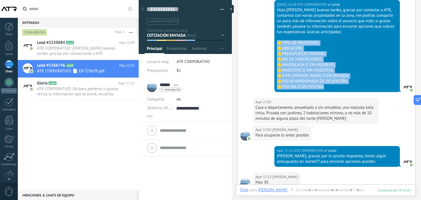
drag, startPoint x: 335, startPoint y: 85, endPoint x: 273, endPoint y: 43, distance: 74.6
click at [273, 43] on div "Ayer 16:39 ATR CORPORATIVO Leído Hola Carlos buenas tardes, gracias por contact…" at bounding box center [327, 47] width 178 height 100
click at [67, 52] on span "ATR CORPORATIVO: Hola Roberto buenas tardes, gracias por comunicarte a ATR Corp…" at bounding box center [80, 51] width 87 height 10
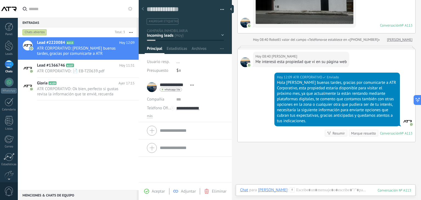
scroll to position [152, 0]
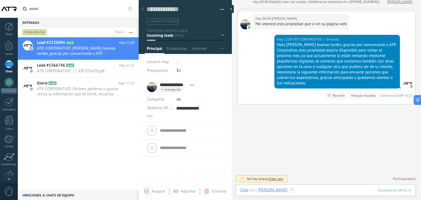
click at [326, 192] on div at bounding box center [325, 196] width 171 height 16
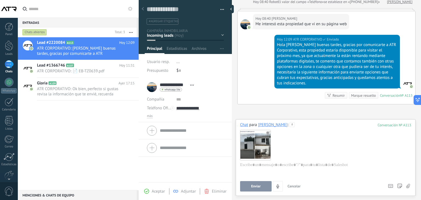
click at [268, 132] on use at bounding box center [267, 132] width 3 height 3
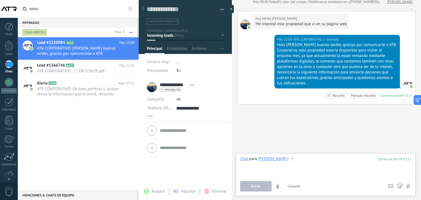
click at [250, 168] on div at bounding box center [325, 166] width 171 height 21
click at [58, 67] on span "Lead #1366746" at bounding box center [51, 65] width 28 height 5
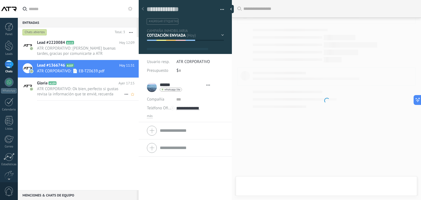
scroll to position [620, 0]
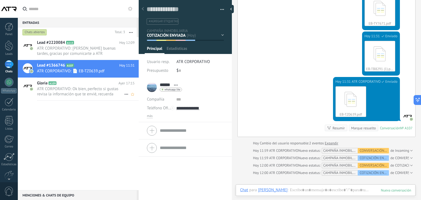
click at [60, 91] on span "ATR CORPORATIVO: Ok bien, perfecto si gustas revisa la información que te envié…" at bounding box center [80, 91] width 87 height 10
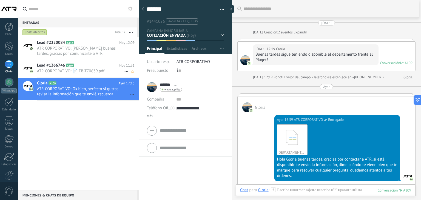
click at [95, 68] on div "Lead #1366746 A107 [DATE] 11:31 ATR CORPORATIVO: 📄 EB-TZ0639.pdf" at bounding box center [88, 68] width 102 height 17
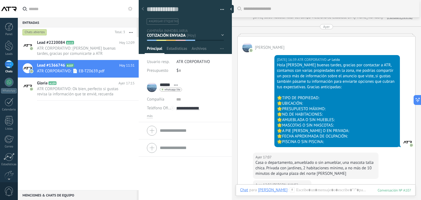
scroll to position [54, 0]
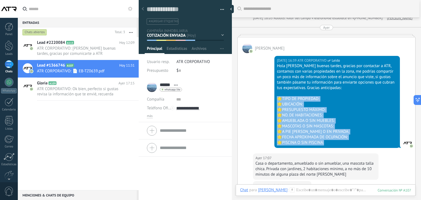
drag, startPoint x: 325, startPoint y: 141, endPoint x: 277, endPoint y: 99, distance: 63.5
click at [277, 99] on div "Hola Carlos buenas tardes, gracias por contactar a ATR, contamos con varias pro…" at bounding box center [337, 104] width 121 height 82
copy div "🌟TIPO DE PROPIEDAD: 🌟UBICACIÓN: 🌟PRESUPUESTO MÁXIMO: 🌟NO. DE HABITACIONES: 🌟AMU…"
click at [93, 52] on span "ATR CORPORATIVO: Hola Roberto buenas tardes, gracias por comunicarte a ATR Corp…" at bounding box center [80, 51] width 87 height 10
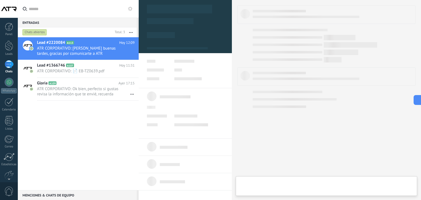
type textarea "**********"
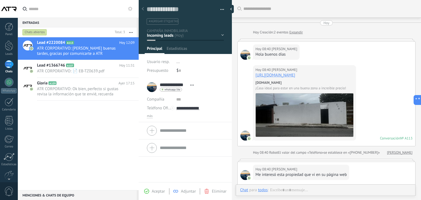
scroll to position [125, 0]
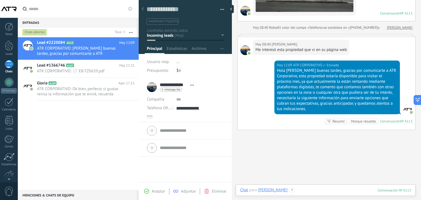
click at [318, 189] on div at bounding box center [325, 196] width 171 height 16
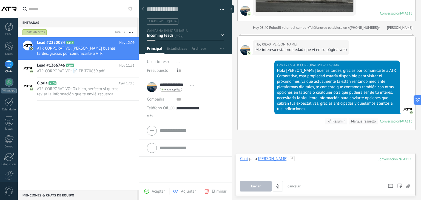
paste div
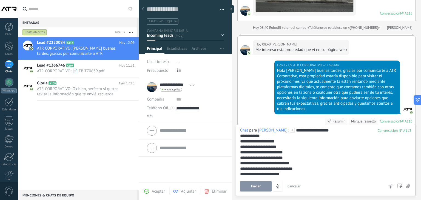
click at [293, 131] on div "**********" at bounding box center [325, 152] width 171 height 49
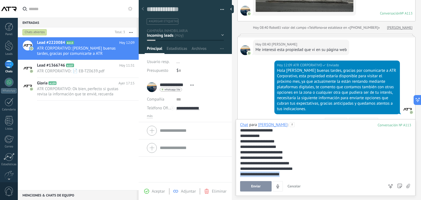
drag, startPoint x: 292, startPoint y: 175, endPoint x: 239, endPoint y: 175, distance: 53.2
click at [239, 175] on div "**********" at bounding box center [326, 157] width 180 height 77
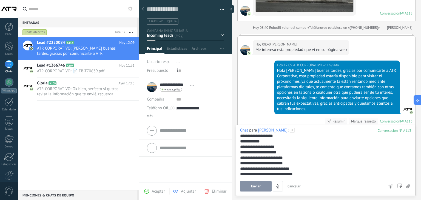
click at [264, 154] on div "**********" at bounding box center [325, 152] width 171 height 5
click at [253, 186] on span "Enviar" at bounding box center [256, 187] width 10 height 4
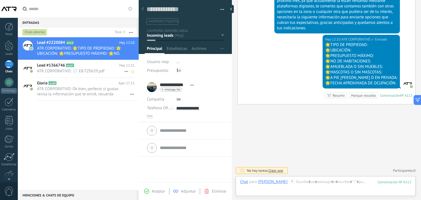
click at [77, 67] on icon at bounding box center [78, 65] width 5 height 5
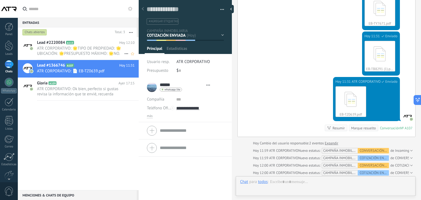
scroll to position [8, 0]
click at [64, 53] on span "ATR CORPORATIVO: 🌟TIPO DE PROPIEDAD: 🌟UBICACIÓN: 🌟PRESUPUESTO MÁXIMO: 🌟NO. DE H…" at bounding box center [80, 51] width 87 height 10
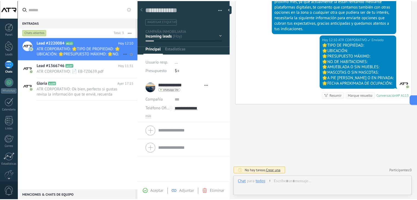
scroll to position [8, 0]
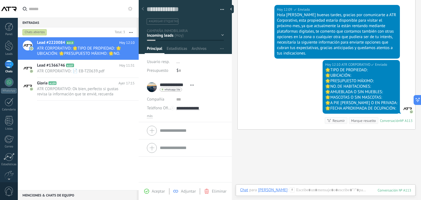
click at [9, 65] on div "1" at bounding box center [9, 64] width 9 height 8
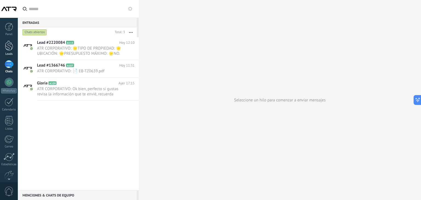
click at [8, 44] on div at bounding box center [9, 46] width 8 height 10
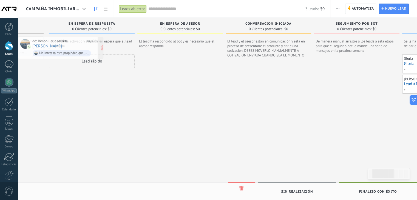
scroll to position [0, 54]
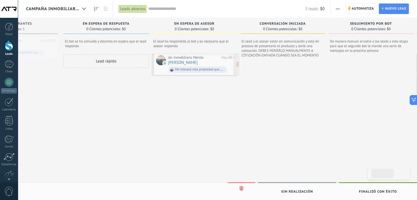
drag, startPoint x: 27, startPoint y: 46, endPoint x: 223, endPoint y: 63, distance: 196.5
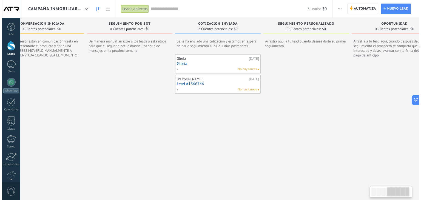
scroll to position [0, 298]
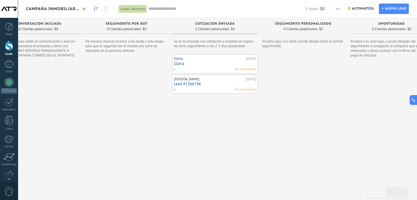
click at [185, 84] on link "Lead #1366746" at bounding box center [215, 84] width 82 height 5
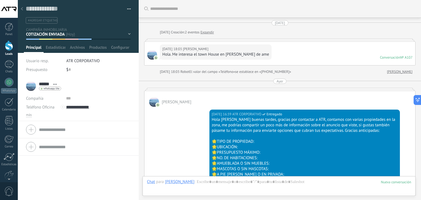
scroll to position [663, 0]
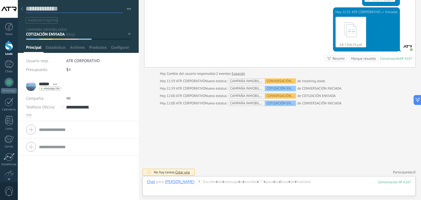
click at [95, 9] on textarea at bounding box center [74, 9] width 97 height 8
type textarea "*"
type textarea "**"
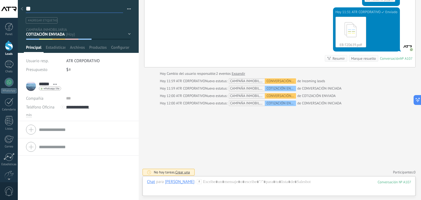
type textarea "***"
type textarea "****"
type textarea "*****"
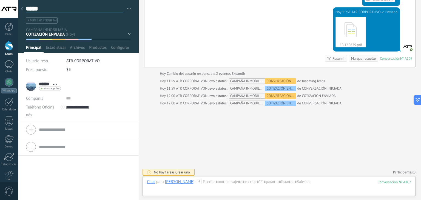
scroll to position [8, 0]
type textarea "******"
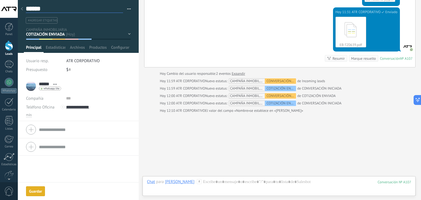
type textarea "******"
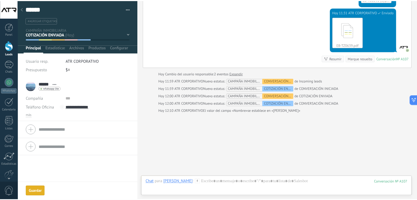
scroll to position [670, 0]
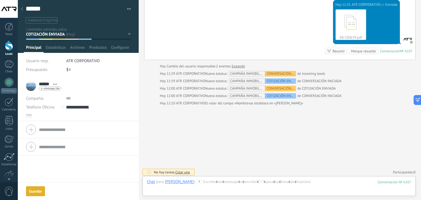
click at [37, 194] on div "****** Carlos ****** Carlos Apellido Abrir detalle Copie el nombre" at bounding box center [78, 139] width 121 height 123
click at [9, 50] on div at bounding box center [9, 46] width 8 height 10
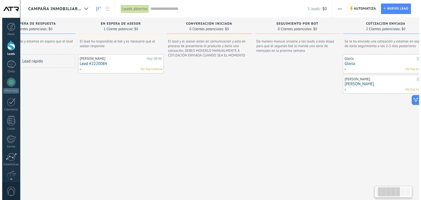
scroll to position [0, 39]
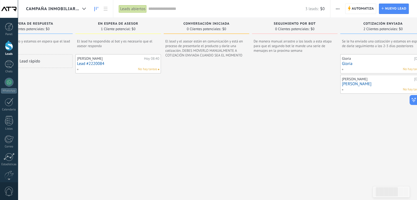
click at [97, 64] on link "Lead #2220084" at bounding box center [118, 63] width 82 height 5
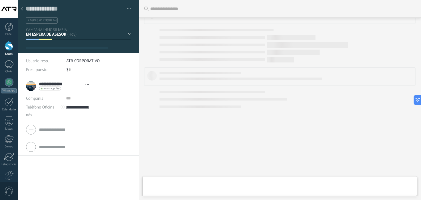
scroll to position [8, 0]
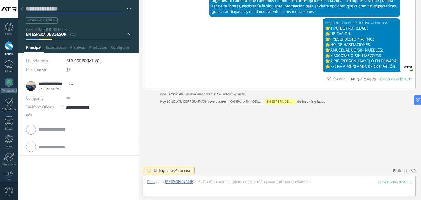
click at [101, 9] on textarea at bounding box center [74, 9] width 97 height 8
type textarea "*"
type textarea "**"
type textarea "***"
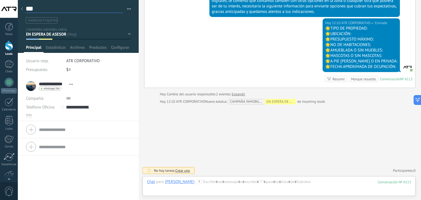
type textarea "****"
type textarea "*****"
type textarea "******"
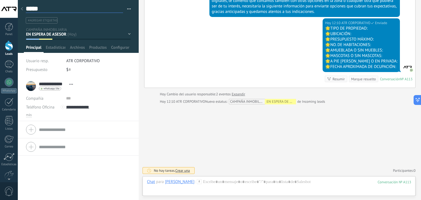
type textarea "******"
type textarea "*******"
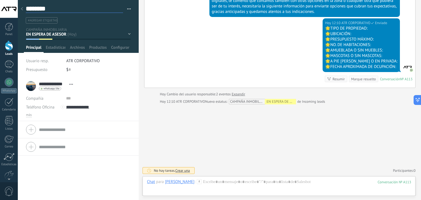
type textarea "*********"
type textarea "**********"
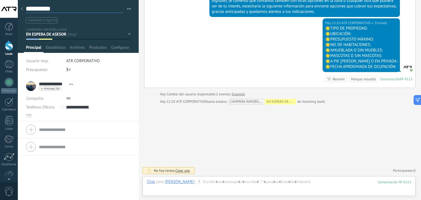
type textarea "**********"
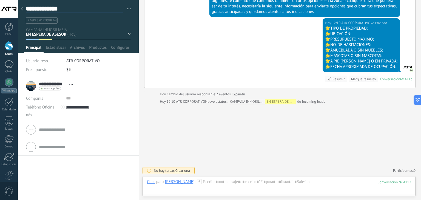
type textarea "**********"
click at [33, 8] on textarea "**********" at bounding box center [74, 9] width 97 height 8
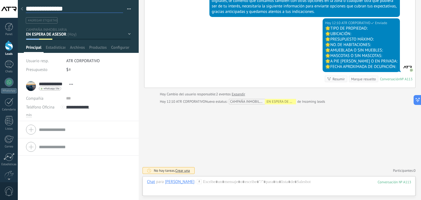
type textarea "**********"
click at [172, 65] on div "Hoy 12:10 ATR CORPORATIVO Enviado 🌟TIPO DE PROPIEDAD: 🌟UBICACIÓN: 🌟PRESUPUESTO …" at bounding box center [279, 52] width 271 height 69
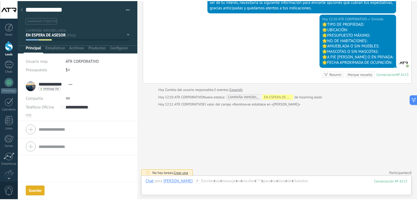
scroll to position [229, 0]
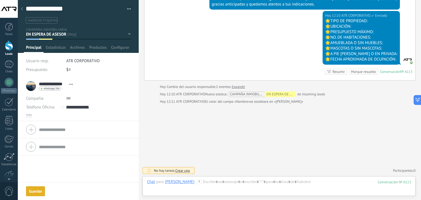
click at [34, 190] on div "Guardar" at bounding box center [35, 191] width 13 height 4
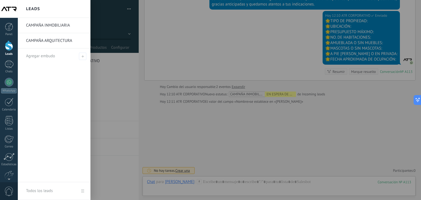
click at [10, 48] on div at bounding box center [9, 46] width 8 height 10
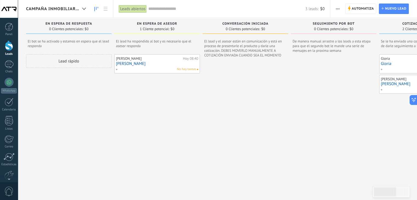
click at [171, 152] on div "Robert Barreto Hoy 08:40 Roberto Barreto No hay tareas" at bounding box center [157, 123] width 86 height 138
click at [171, 116] on div "Robert Barreto Hoy 08:40 Roberto Barreto No hay tareas" at bounding box center [157, 123] width 86 height 138
click at [7, 65] on div "1" at bounding box center [9, 64] width 9 height 8
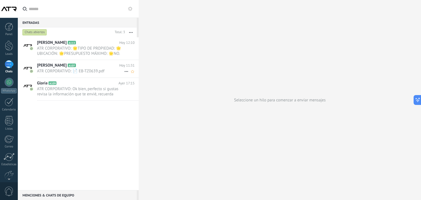
click at [71, 69] on span "ATR CORPORATIVO: 📄 EB-TZ0639.pdf" at bounding box center [80, 71] width 87 height 5
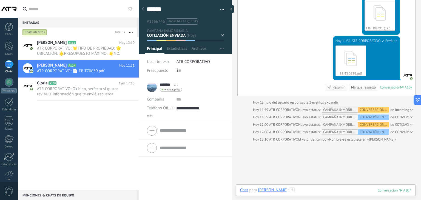
scroll to position [692, 0]
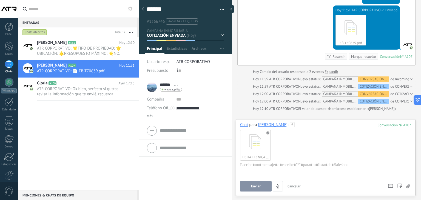
click at [316, 145] on div "FICHA TECNICA CASA PUNTA LOMAS ATR.pdf" at bounding box center [325, 145] width 171 height 35
click at [256, 186] on span "Enviar" at bounding box center [256, 187] width 10 height 4
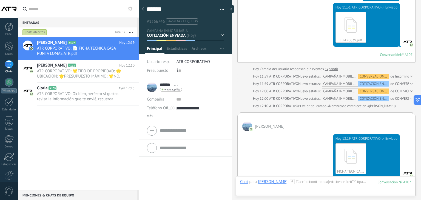
scroll to position [777, 0]
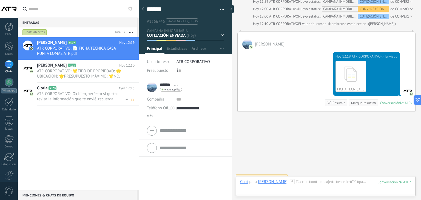
click at [65, 100] on span "ATR CORPORATIVO: Ok bien, perfecto si gustas revisa la información que te envié…" at bounding box center [80, 96] width 87 height 10
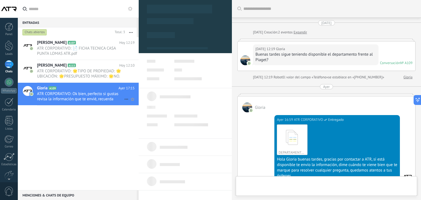
scroll to position [264, 0]
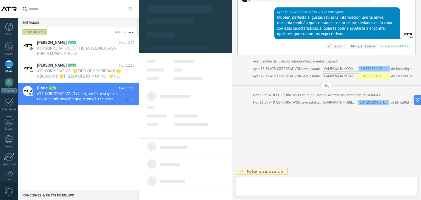
type textarea "******"
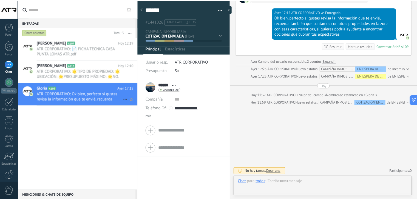
scroll to position [8, 0]
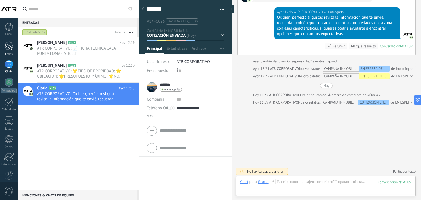
click at [10, 48] on div at bounding box center [9, 46] width 8 height 10
